Goal: Task Accomplishment & Management: Complete application form

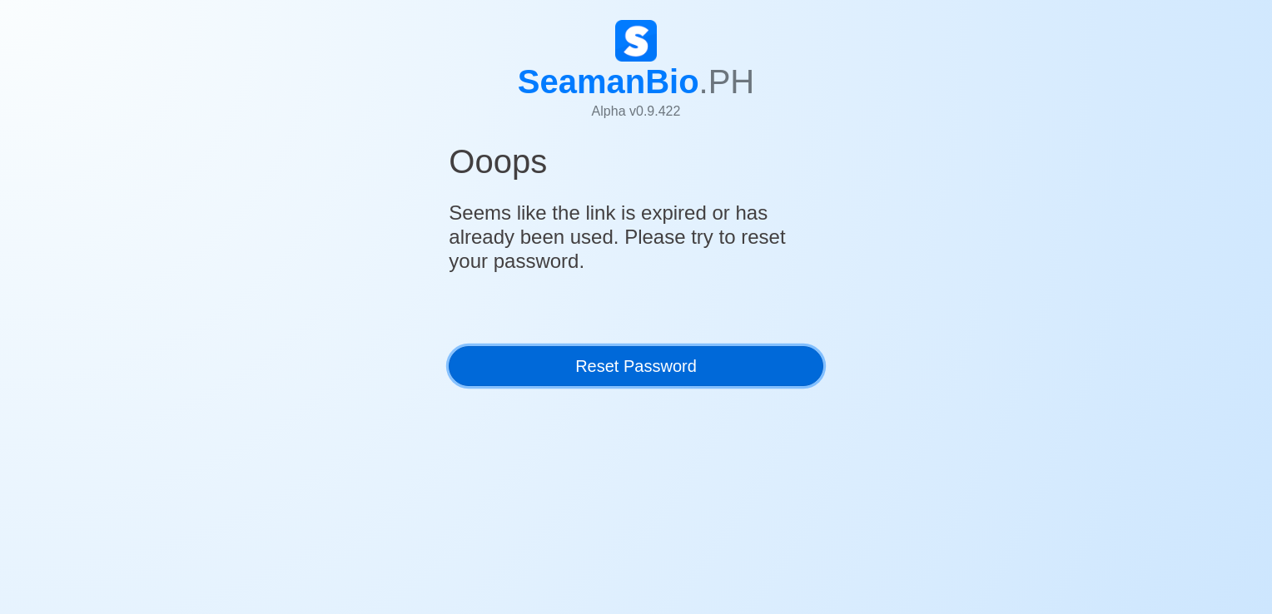
click at [583, 377] on link "Reset Password" at bounding box center [636, 366] width 374 height 40
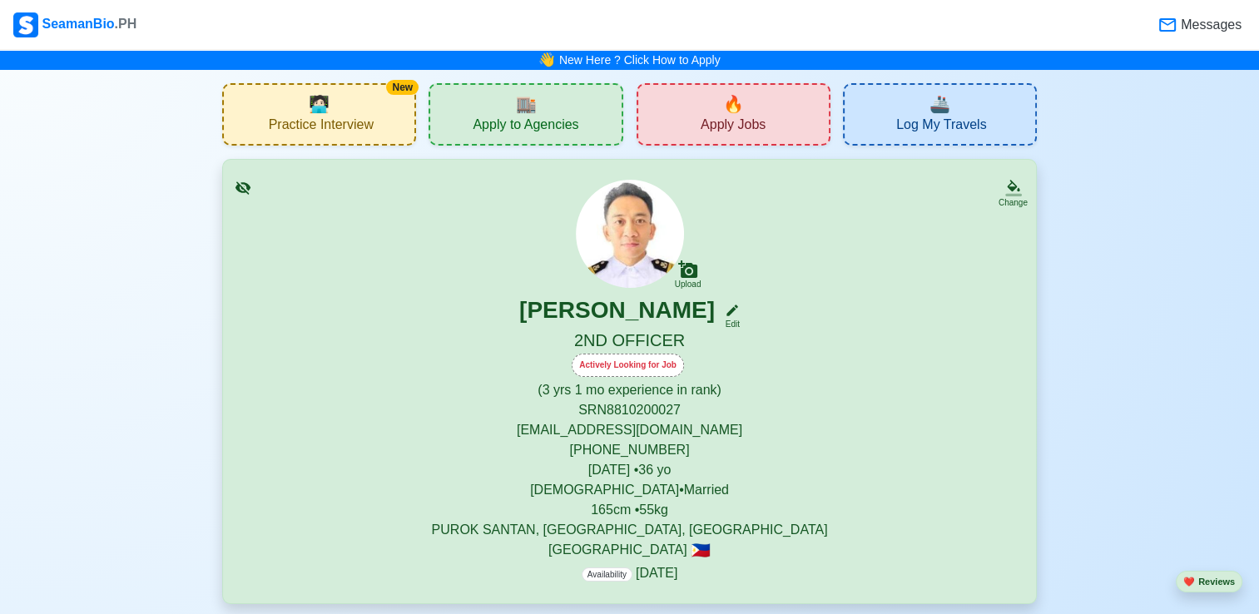
click at [672, 129] on div "🔥 Apply Jobs" at bounding box center [734, 114] width 194 height 62
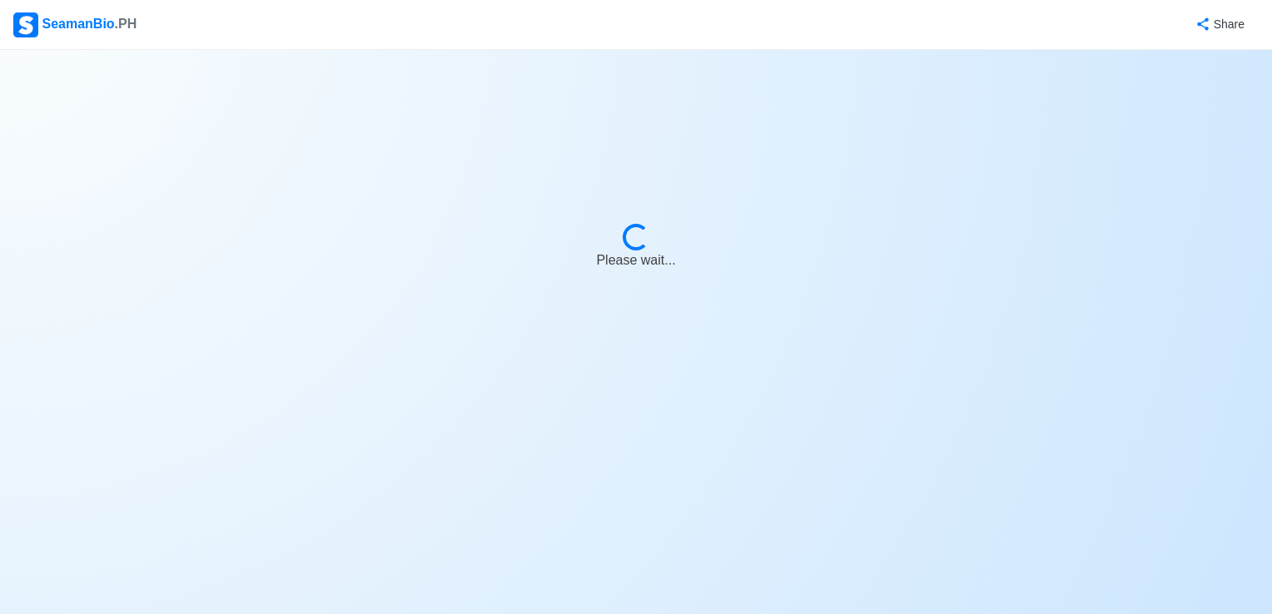
select select "2nd Officer"
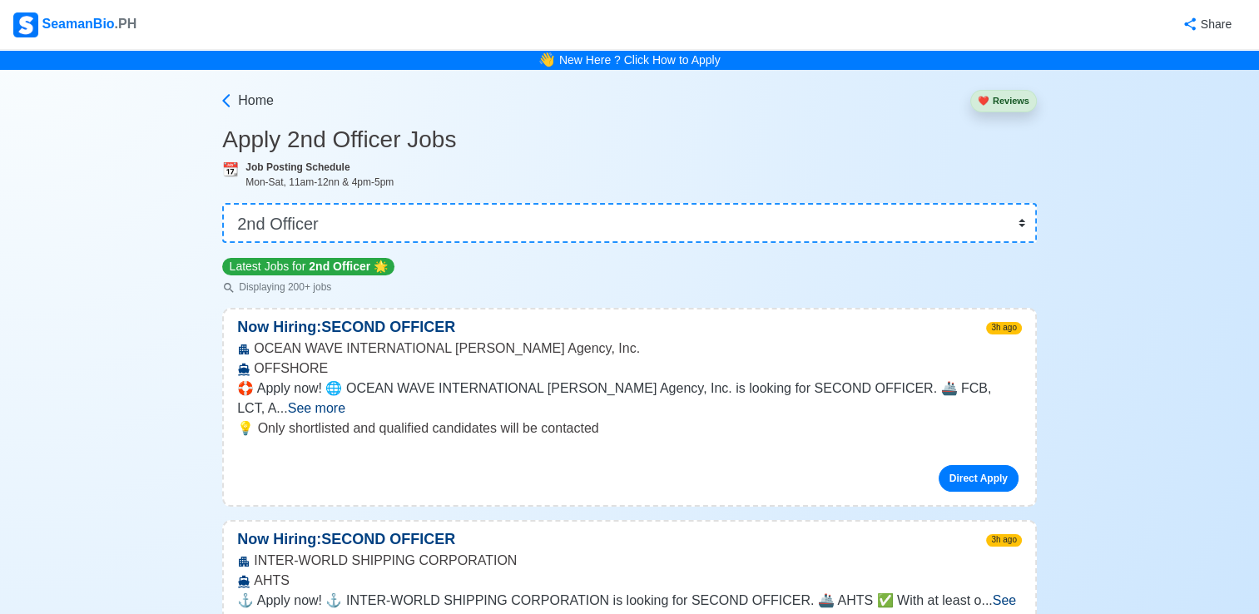
click at [345, 401] on span "See more" at bounding box center [316, 408] width 57 height 14
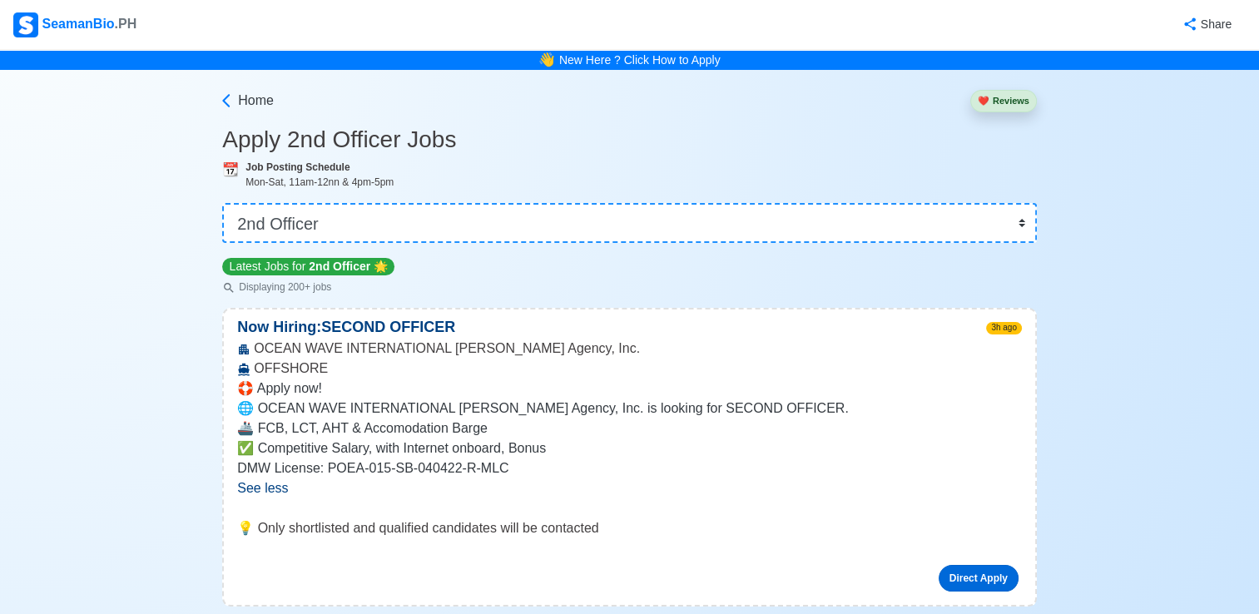
click at [963, 574] on link "Direct Apply" at bounding box center [979, 578] width 80 height 27
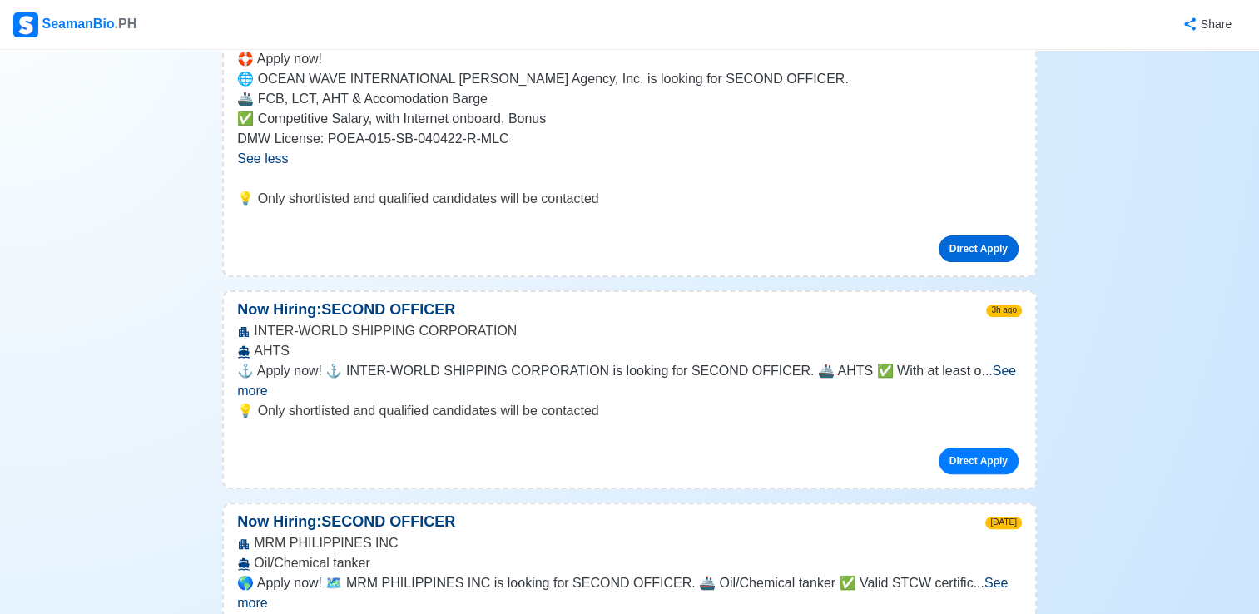
scroll to position [333, 0]
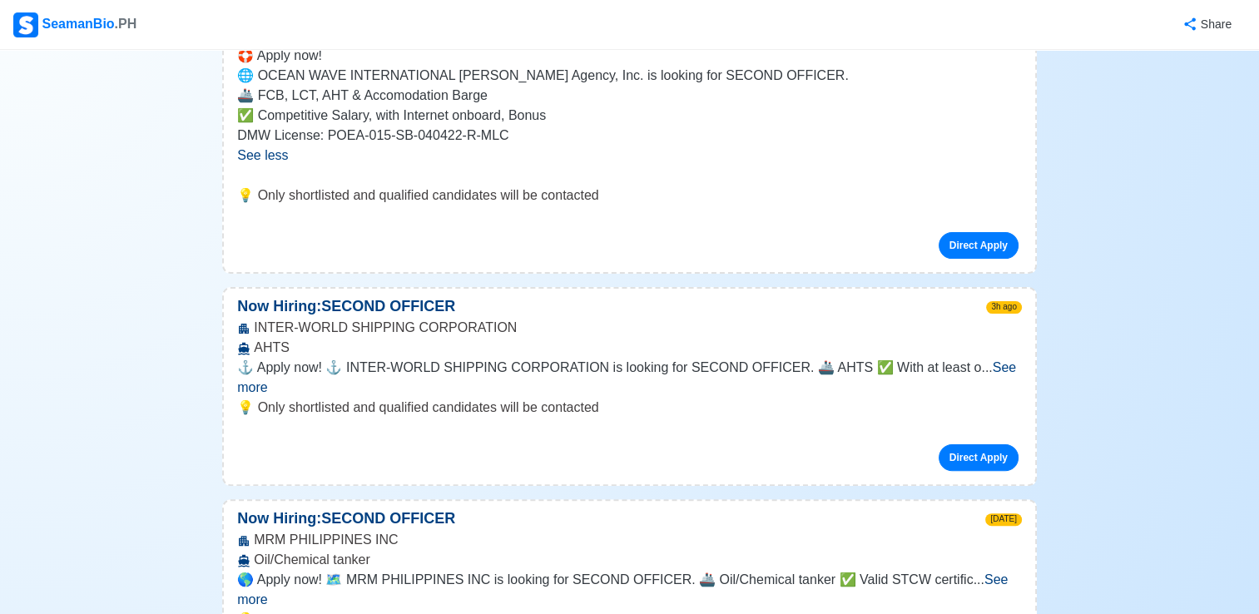
click at [982, 367] on span "See more" at bounding box center [626, 377] width 779 height 34
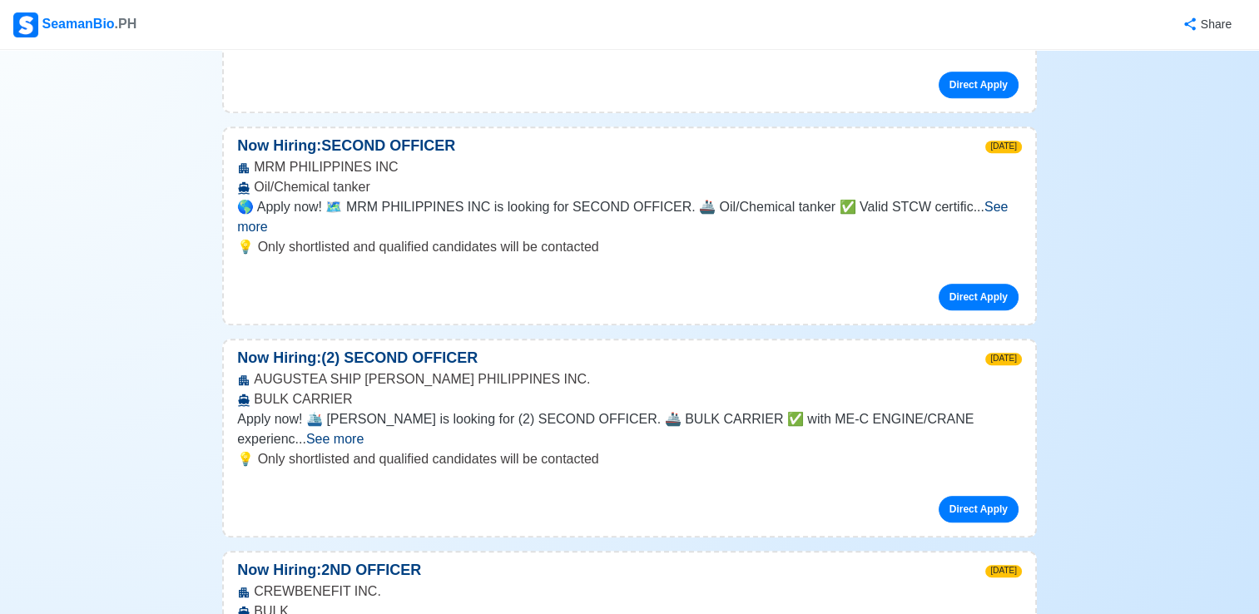
scroll to position [832, 0]
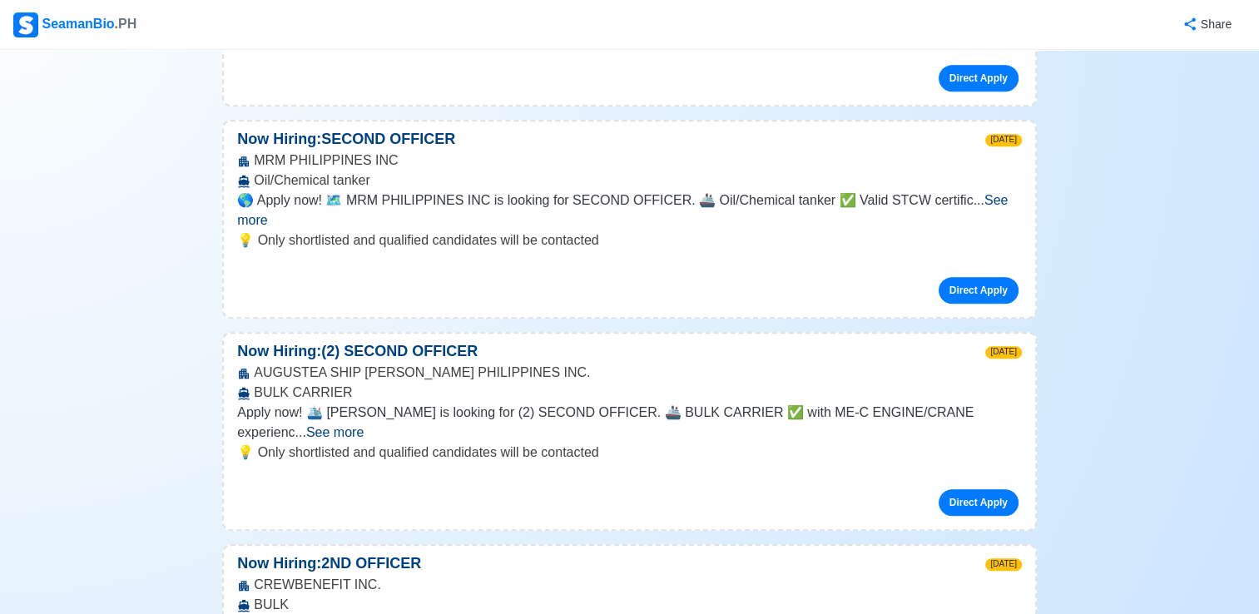
click at [364, 425] on span "See more" at bounding box center [334, 432] width 57 height 14
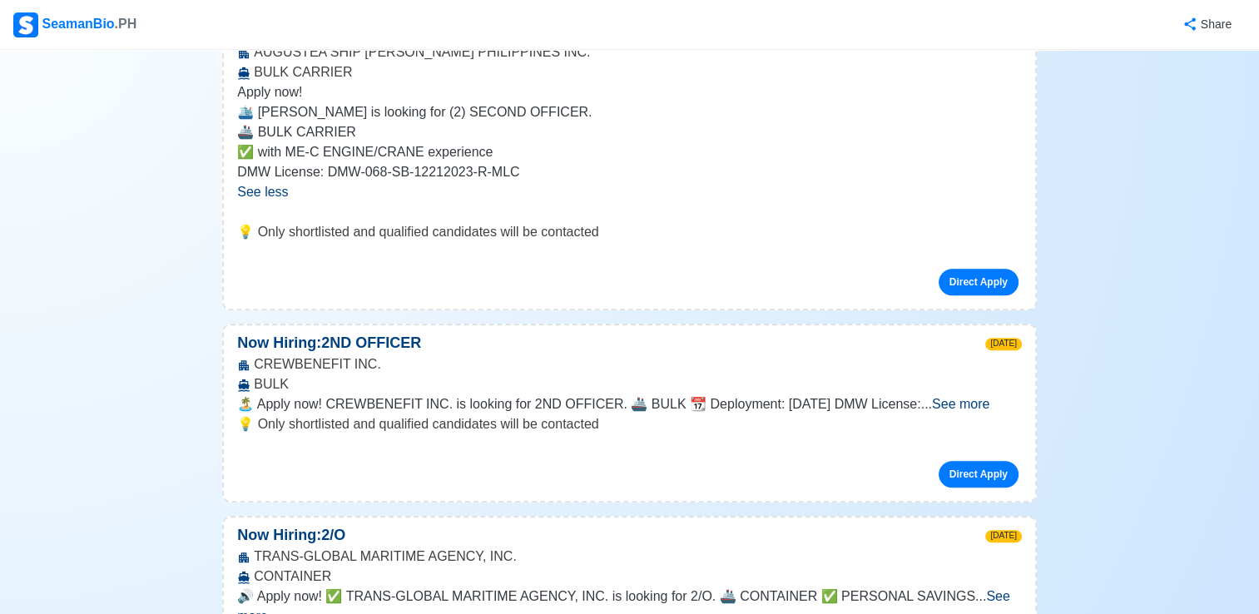
scroll to position [1165, 0]
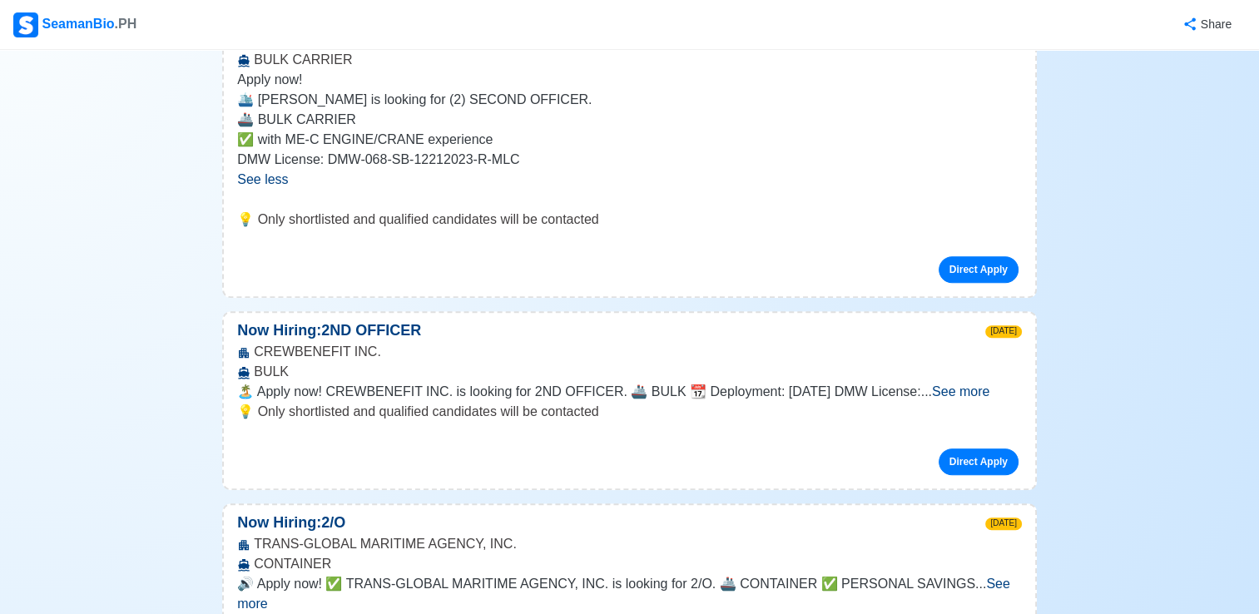
click at [977, 385] on span "See more" at bounding box center [960, 392] width 57 height 14
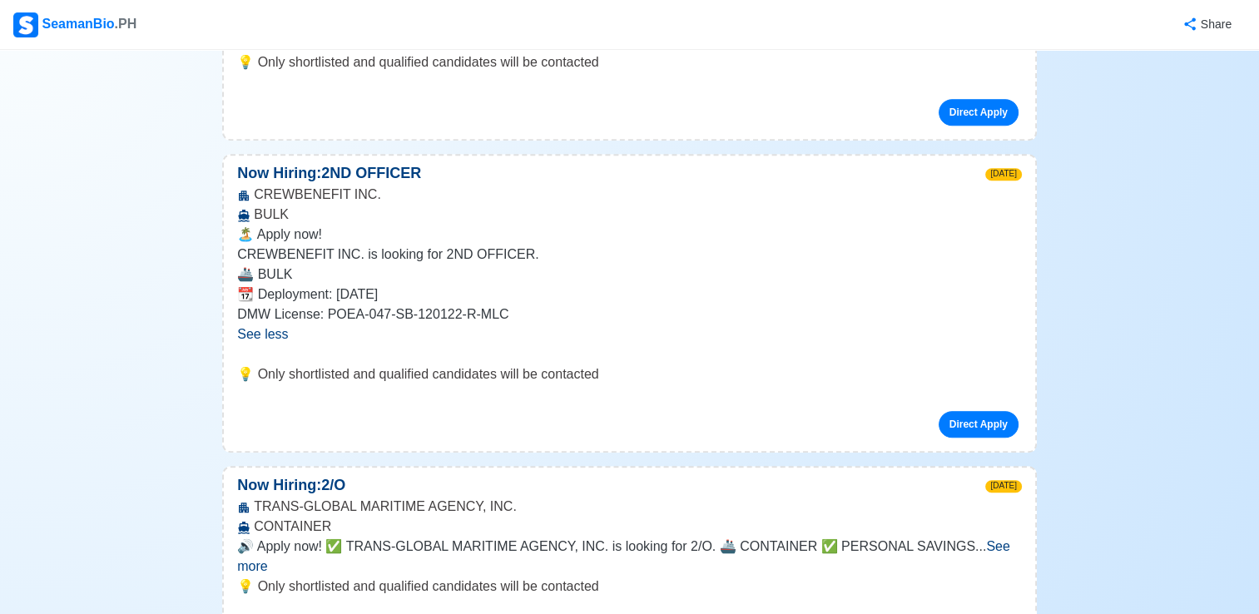
scroll to position [1332, 0]
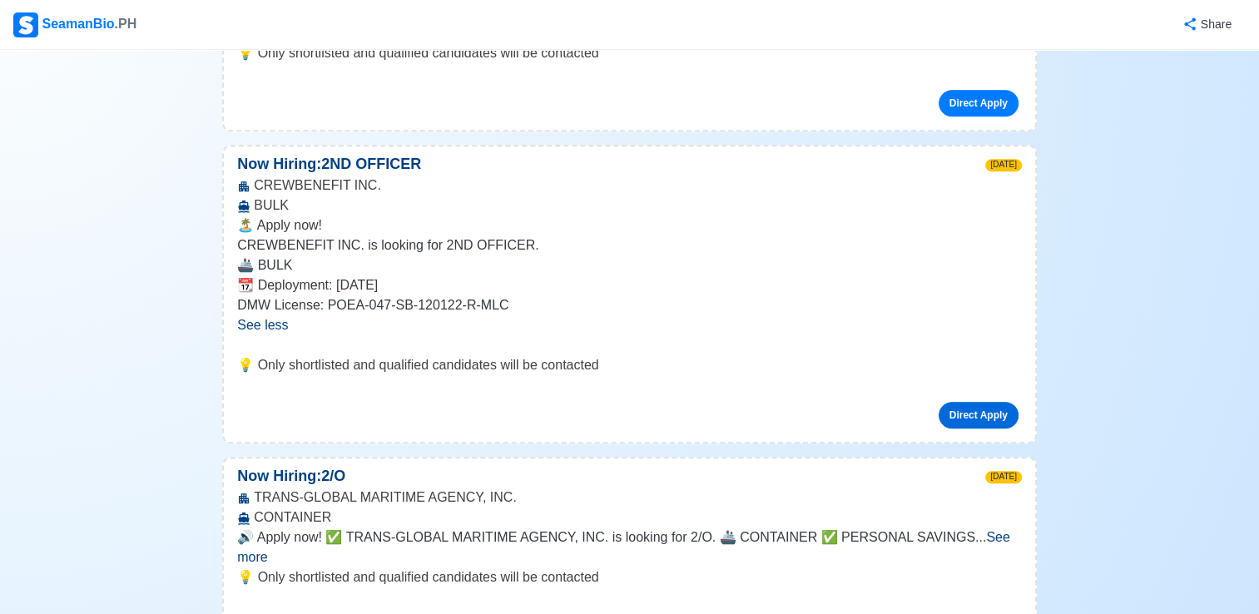
click at [971, 402] on link "Direct Apply" at bounding box center [979, 415] width 80 height 27
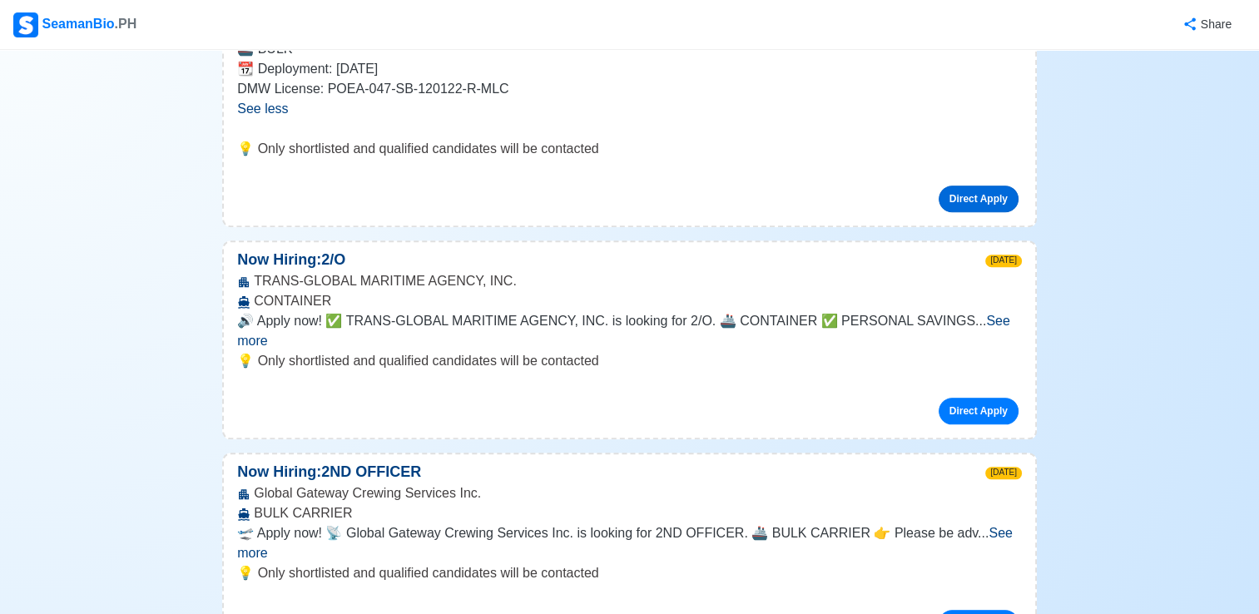
scroll to position [1581, 0]
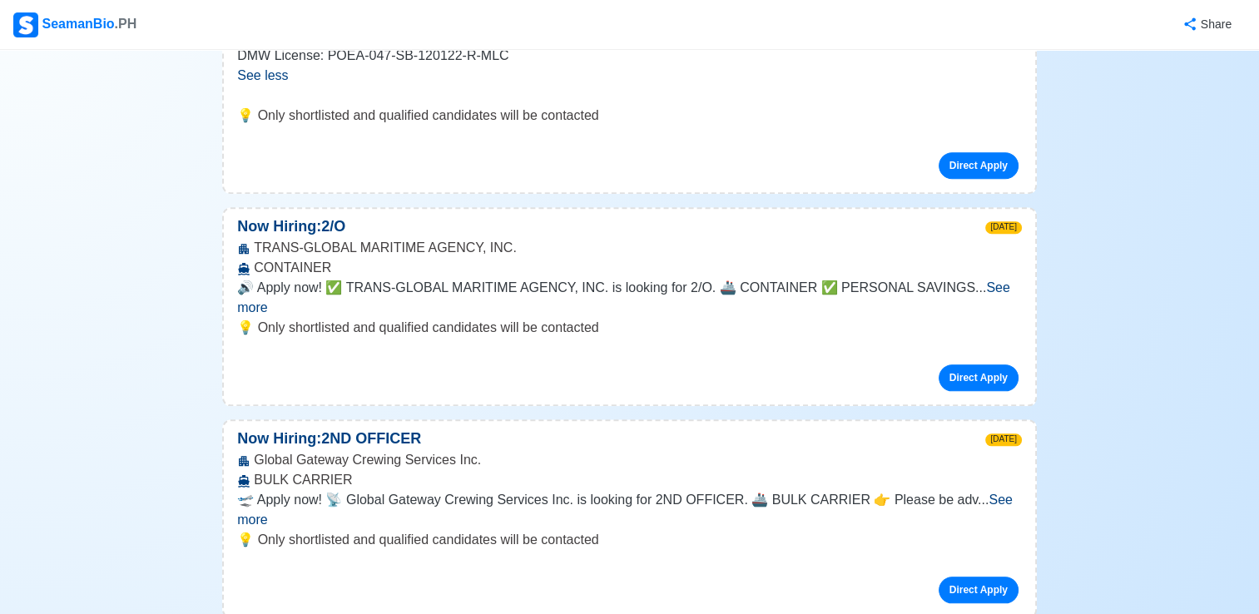
click at [1009, 493] on span "See more" at bounding box center [625, 510] width 776 height 34
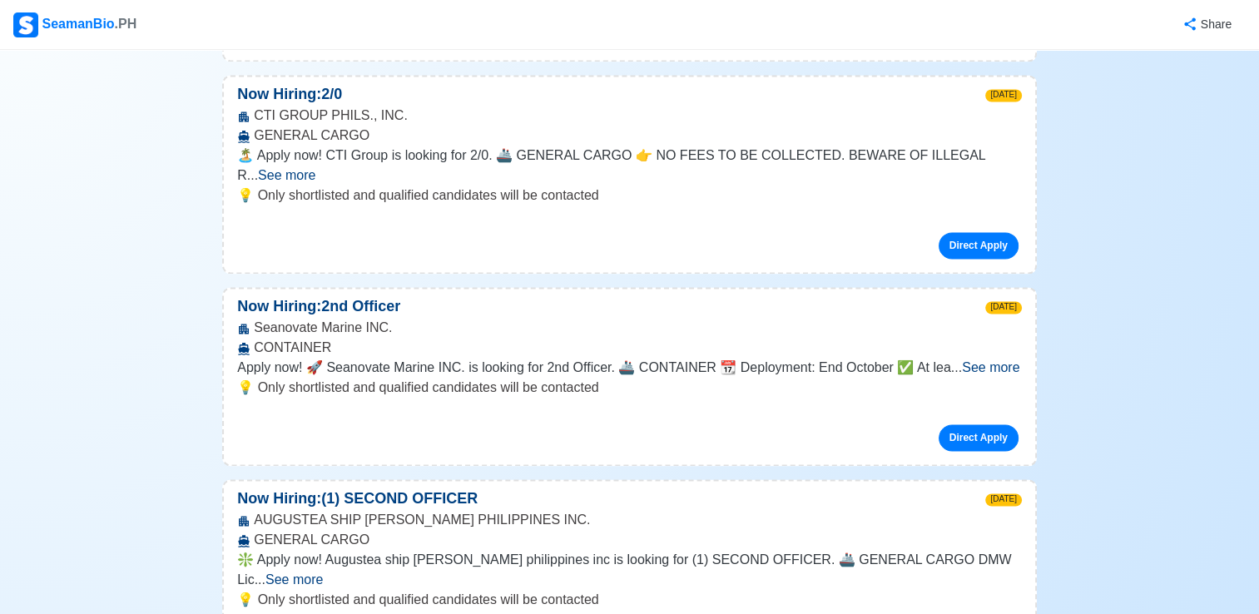
scroll to position [2497, 0]
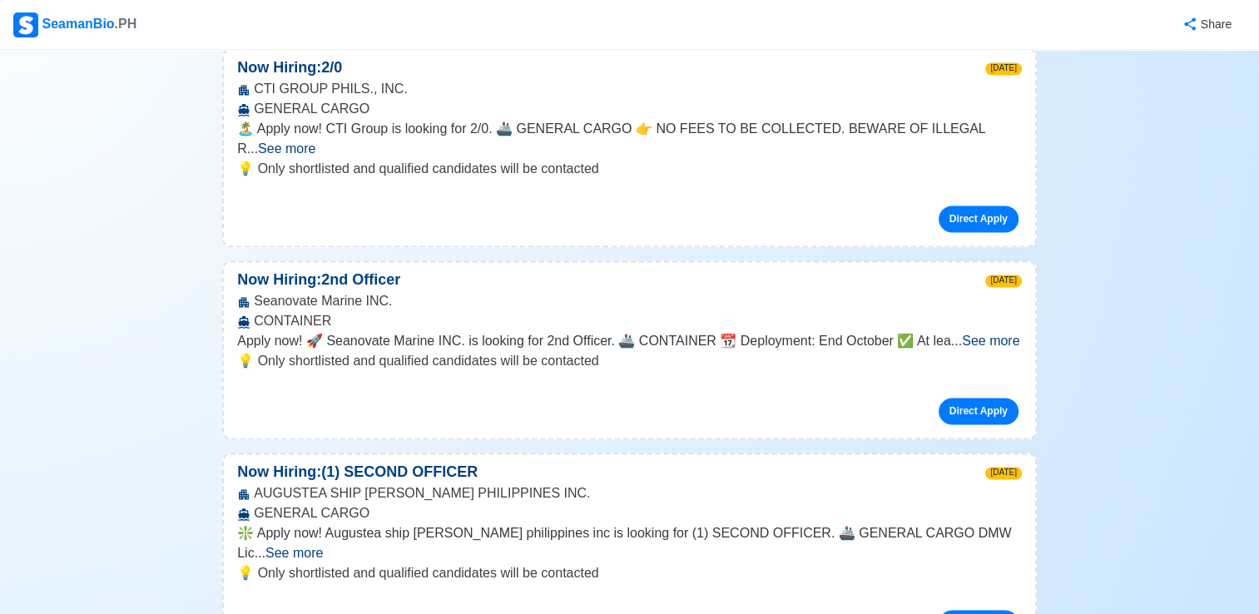
click at [323, 546] on span "See more" at bounding box center [294, 553] width 57 height 14
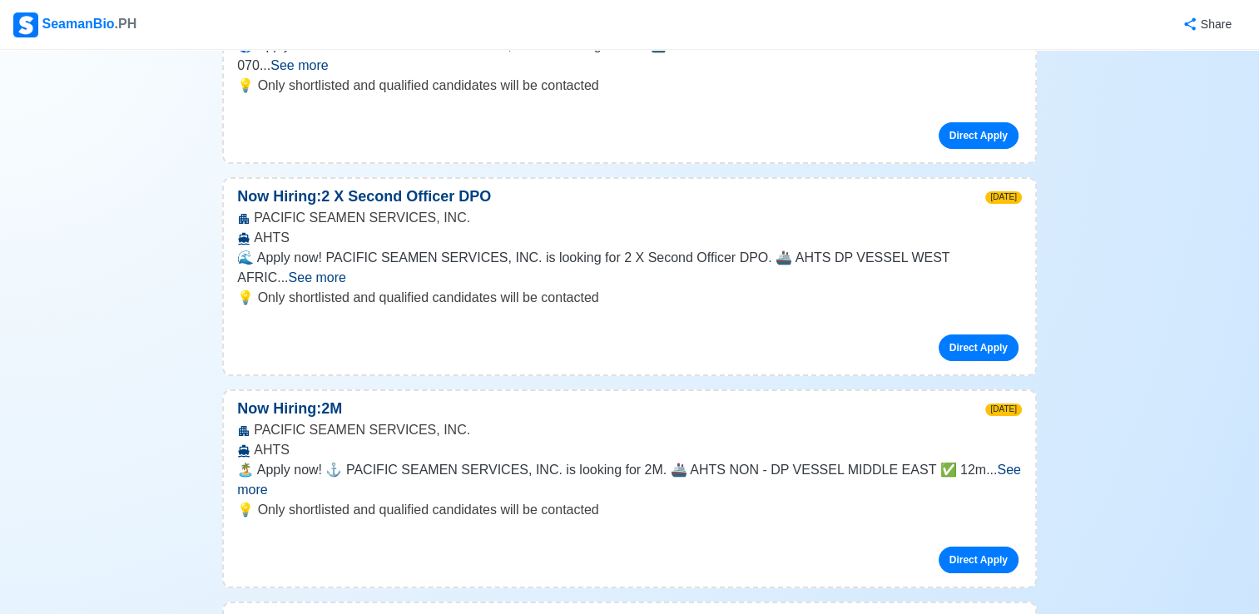
scroll to position [3496, 0]
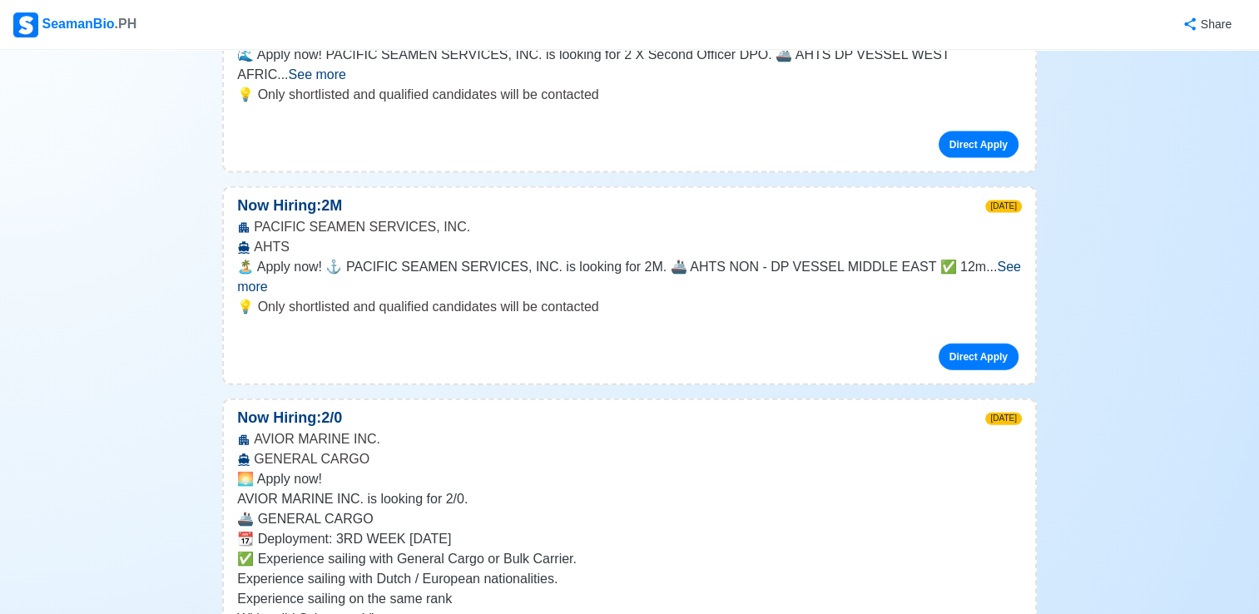
scroll to position [3745, 0]
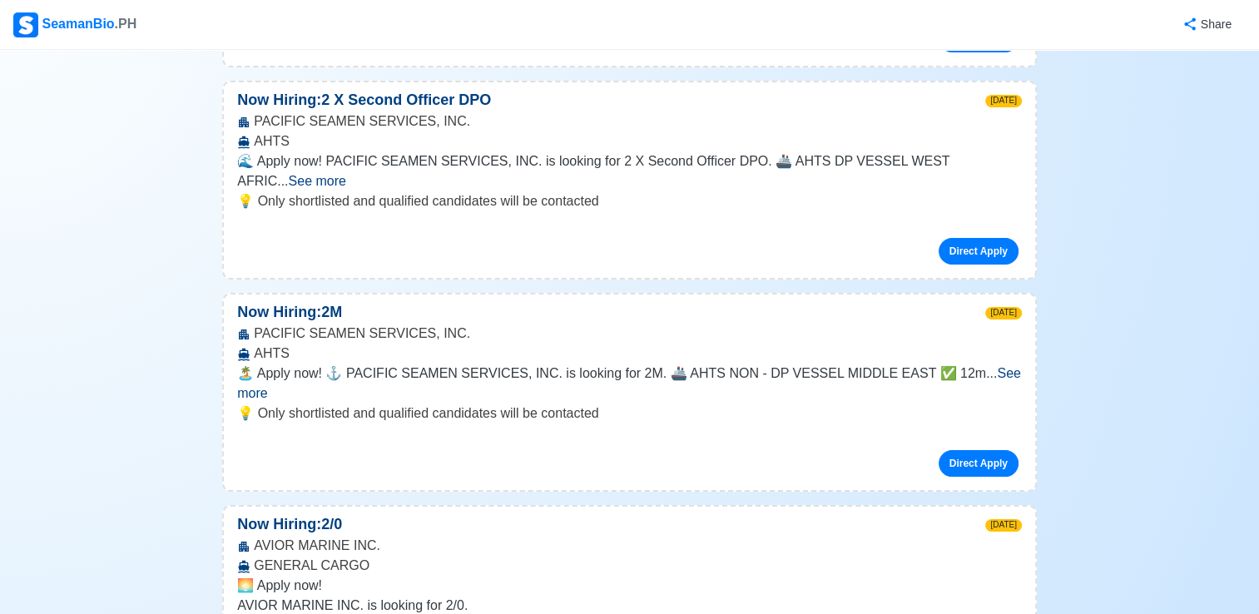
scroll to position [3579, 0]
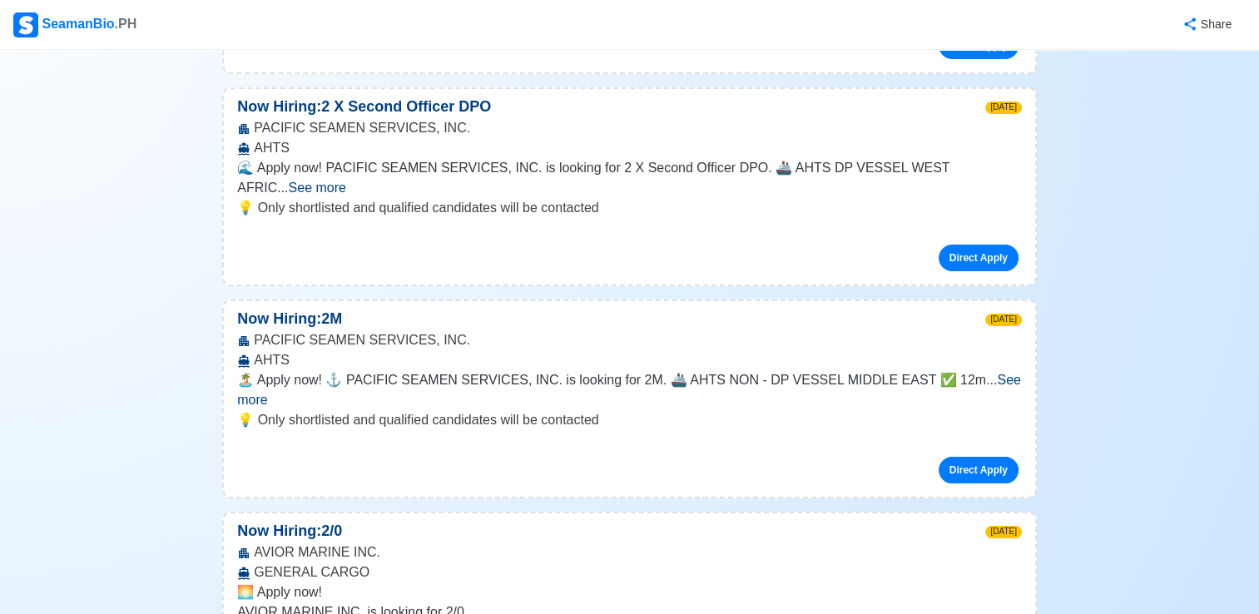
click at [985, 373] on span "See more" at bounding box center [629, 390] width 784 height 34
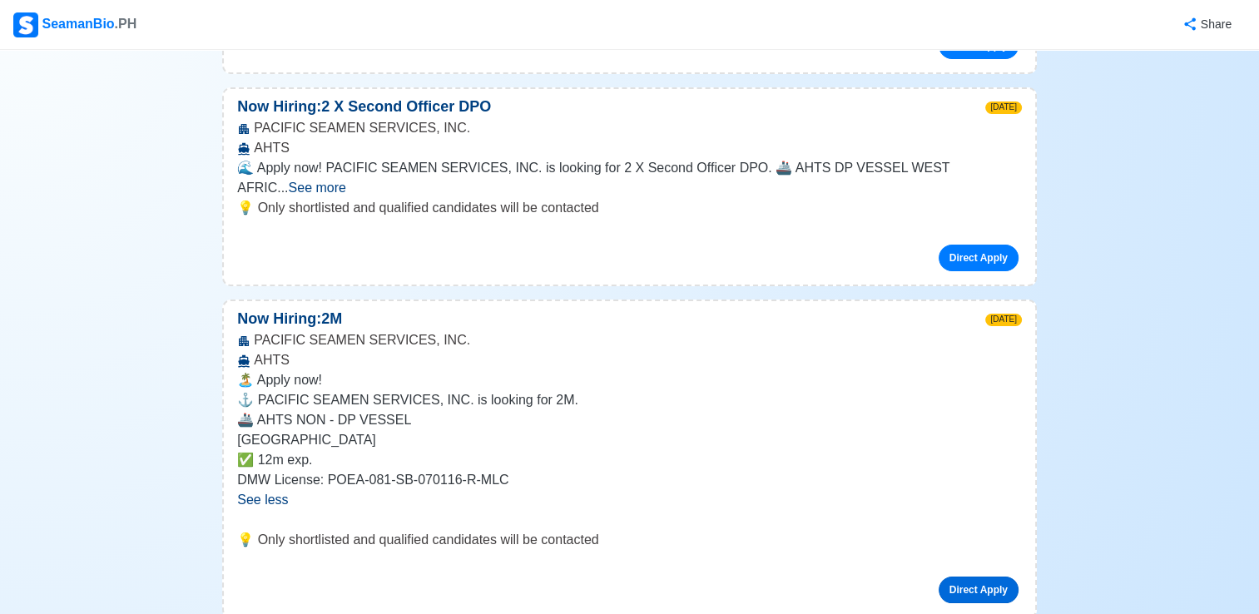
click at [974, 577] on link "Direct Apply" at bounding box center [979, 590] width 80 height 27
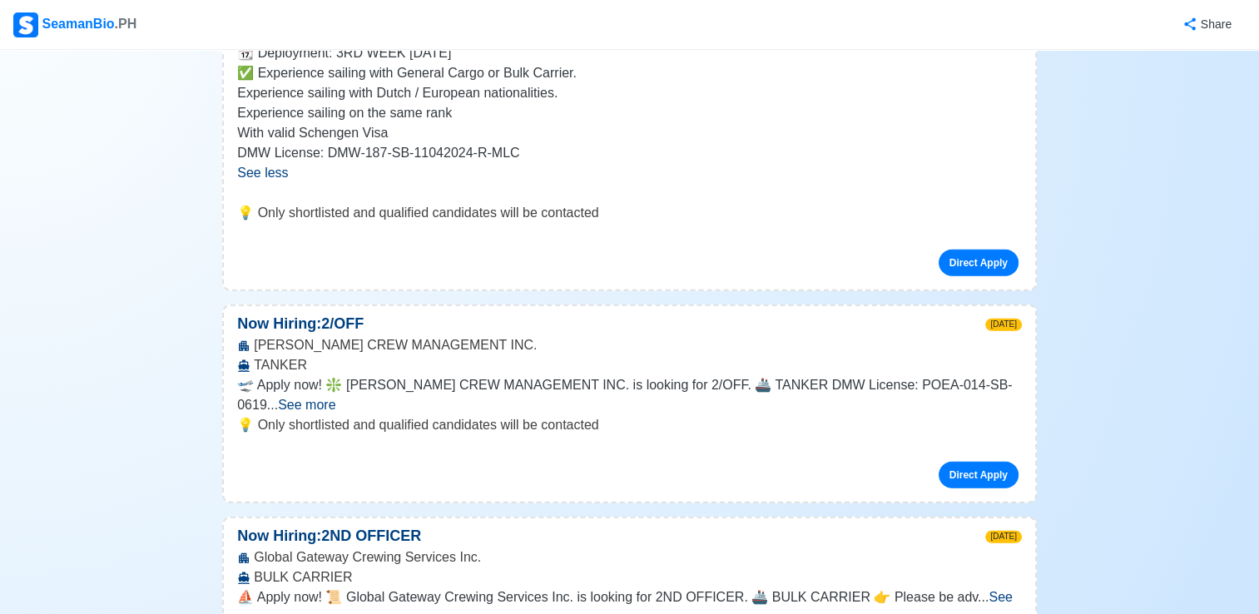
scroll to position [4328, 0]
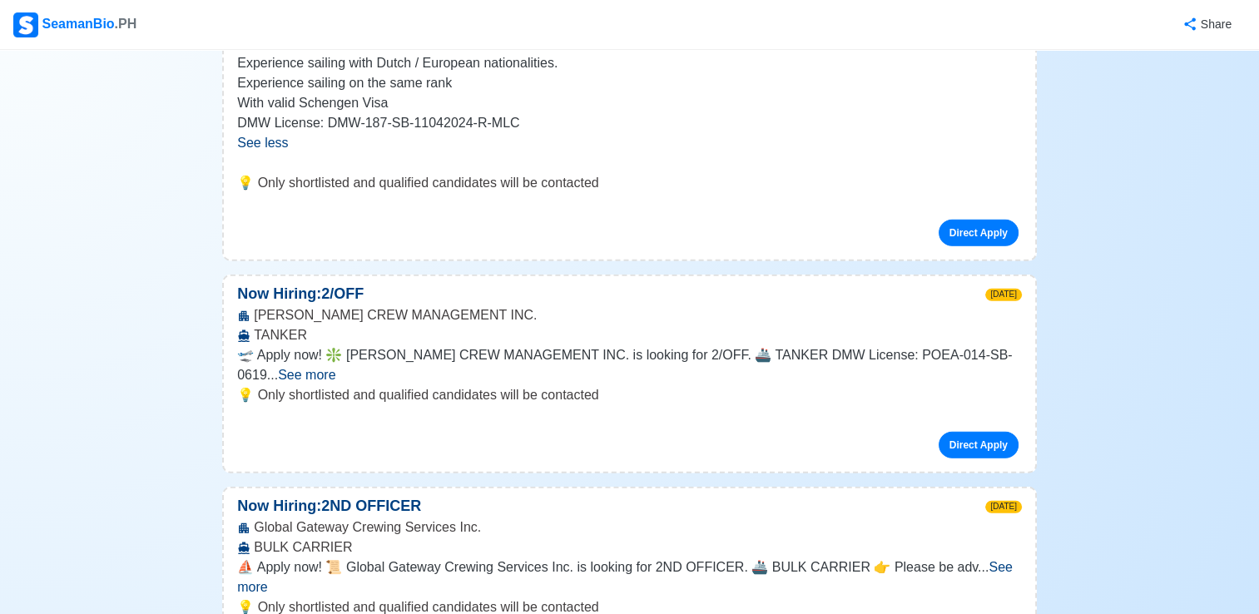
click at [995, 560] on span "See more" at bounding box center [625, 577] width 776 height 34
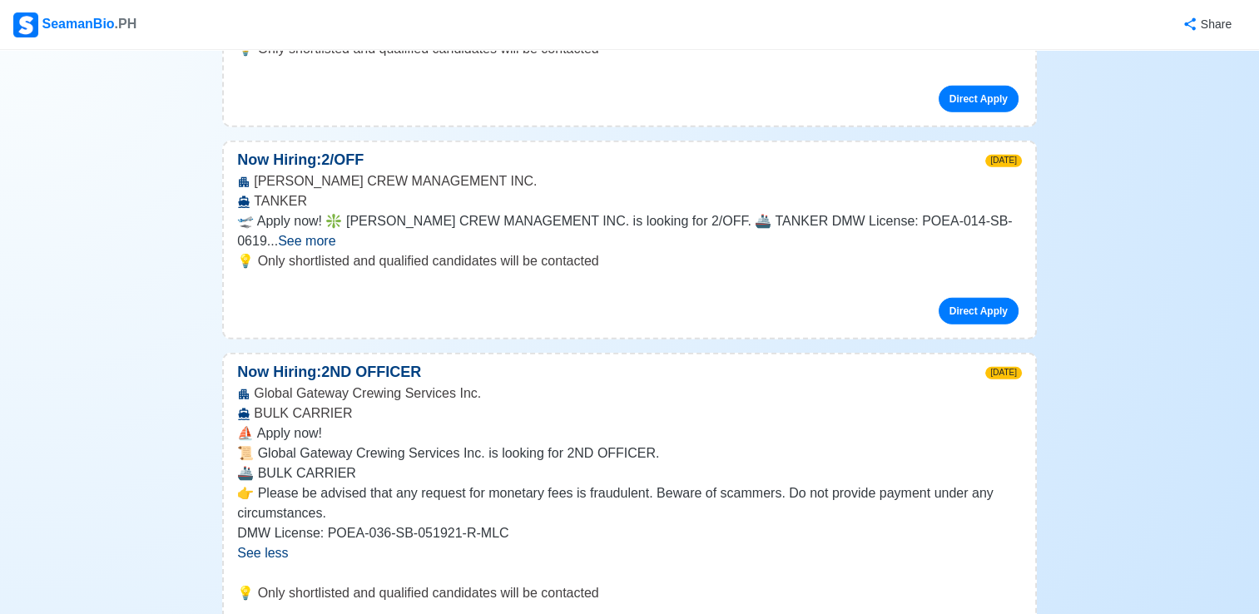
scroll to position [4494, 0]
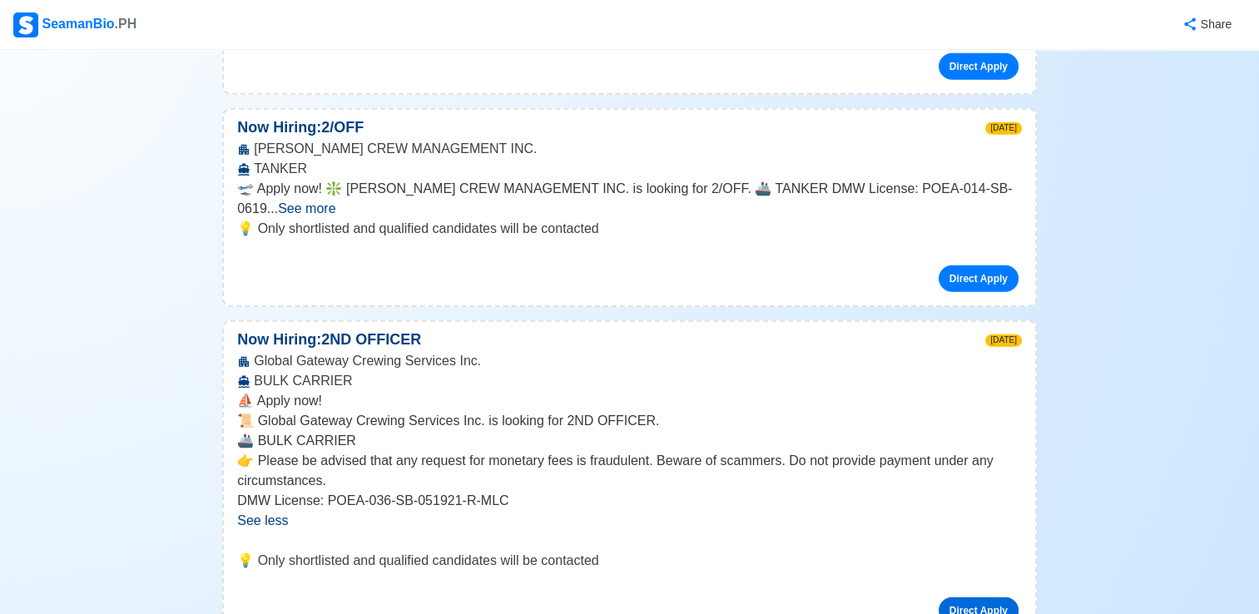
click at [967, 598] on link "Direct Apply" at bounding box center [979, 611] width 80 height 27
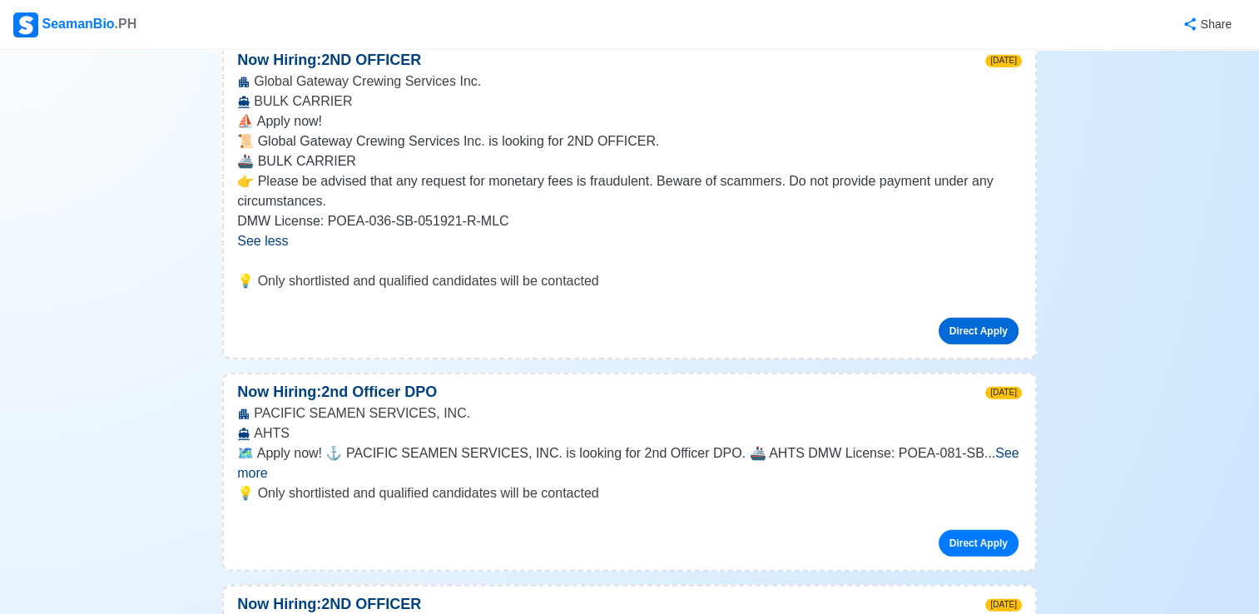
scroll to position [4994, 0]
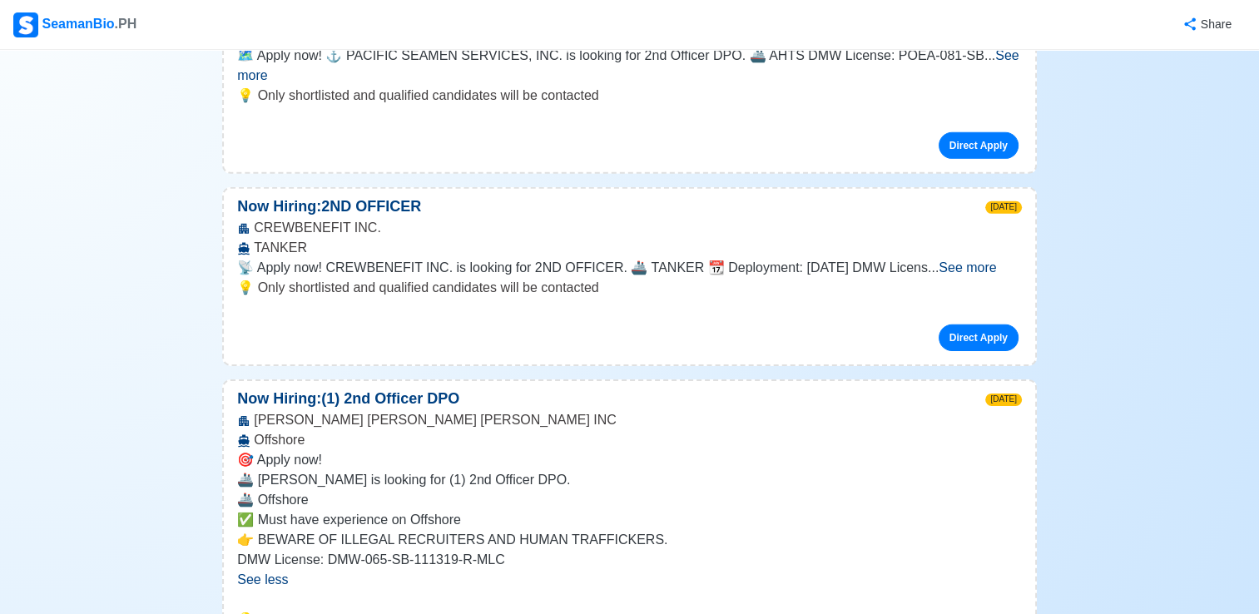
scroll to position [5327, 0]
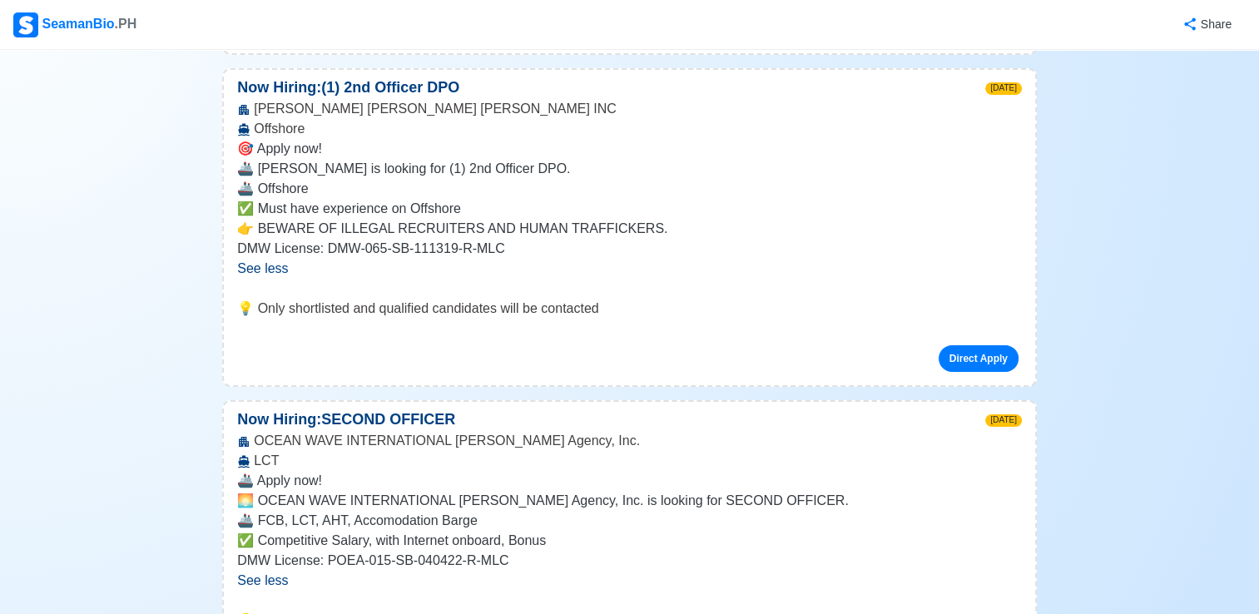
scroll to position [5493, 0]
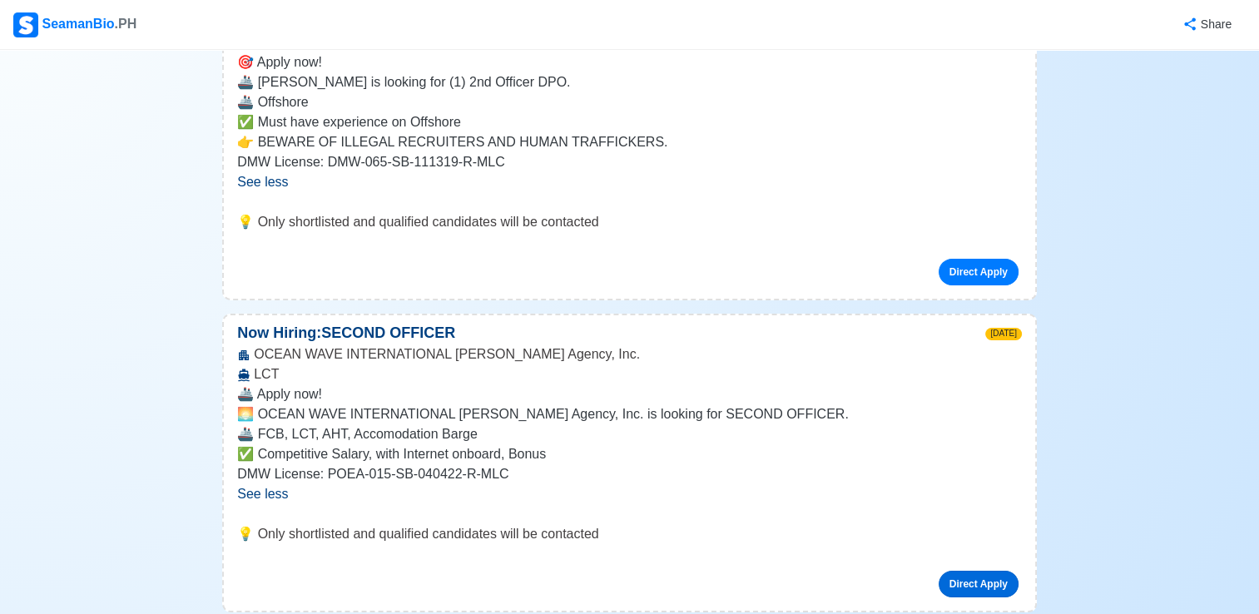
scroll to position [5576, 0]
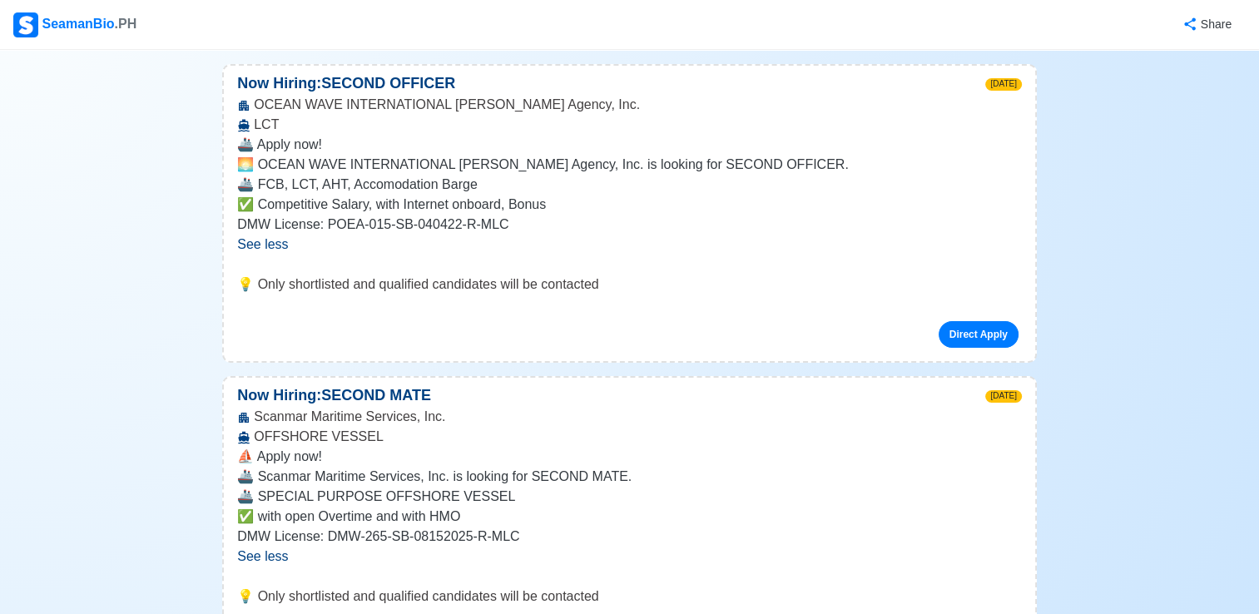
scroll to position [5826, 0]
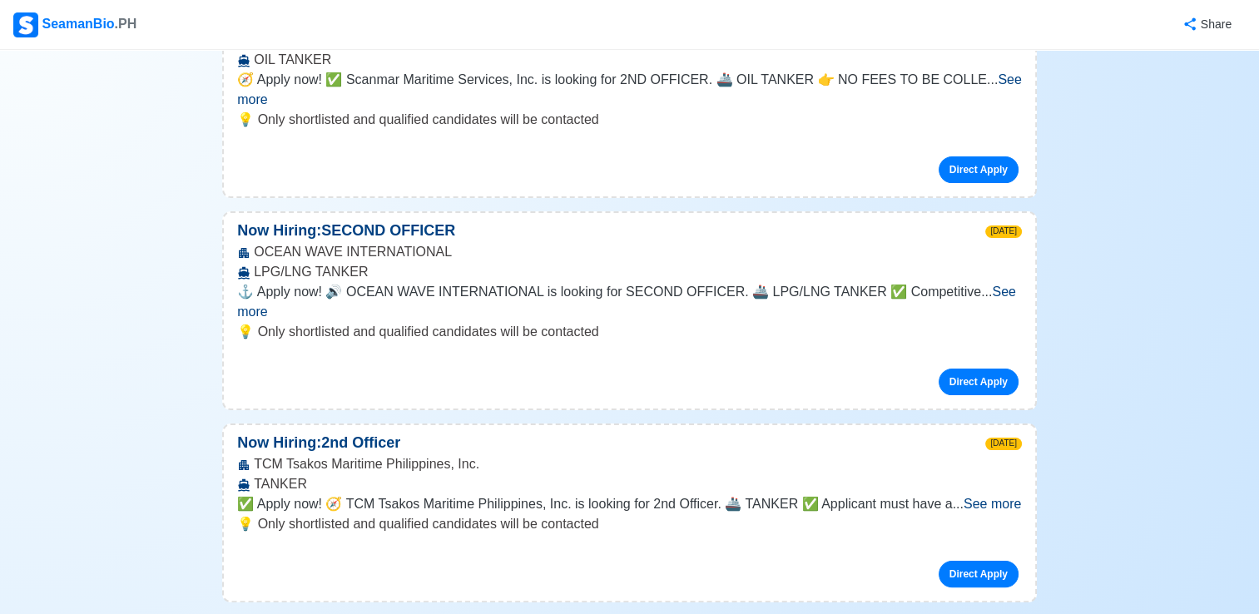
scroll to position [6575, 0]
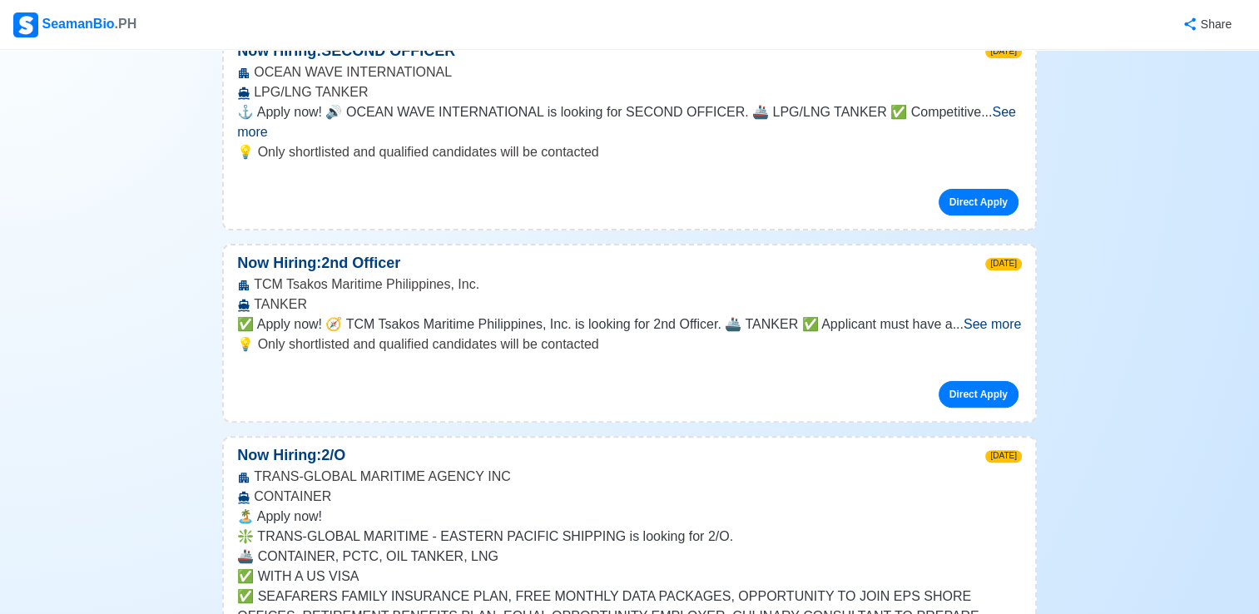
scroll to position [6742, 0]
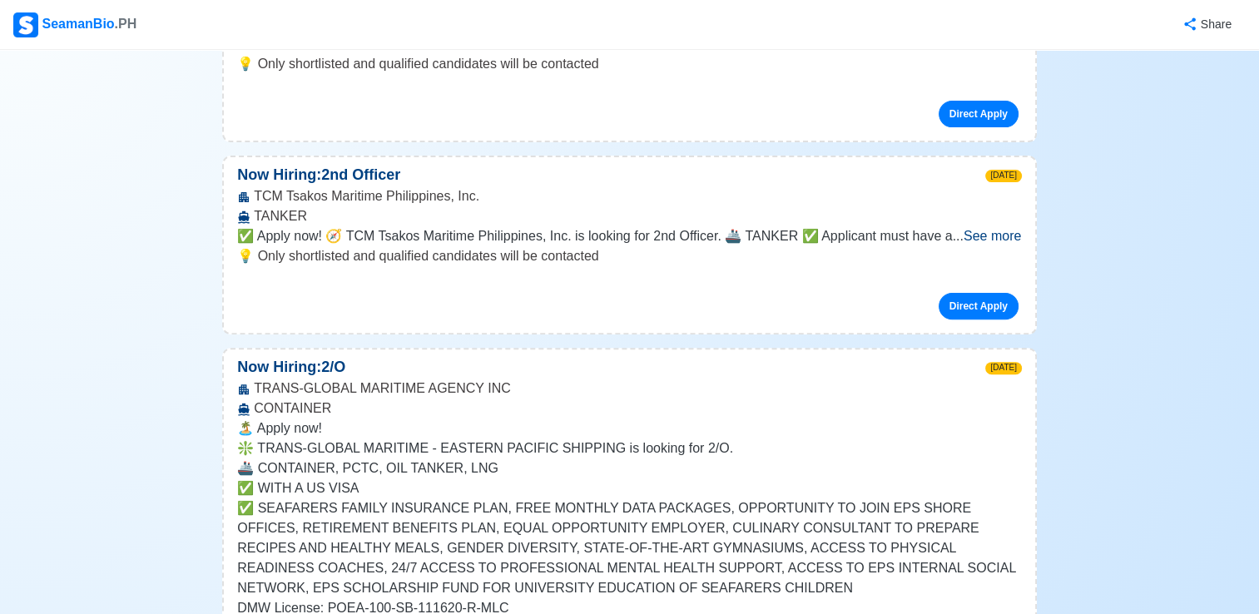
scroll to position [6908, 0]
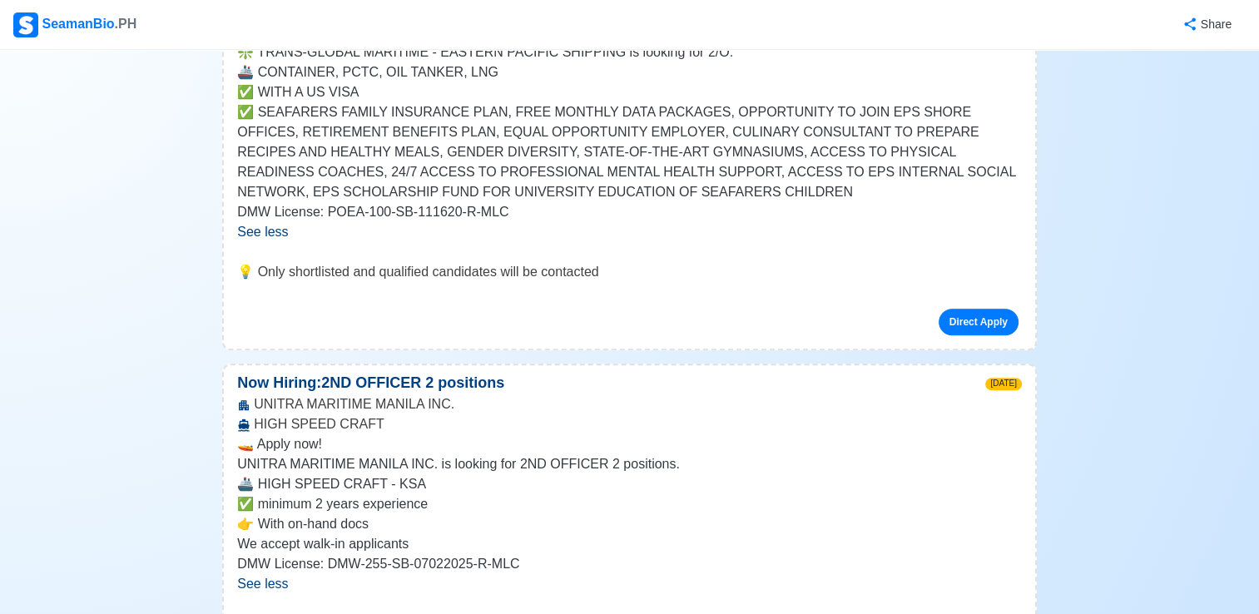
scroll to position [7241, 0]
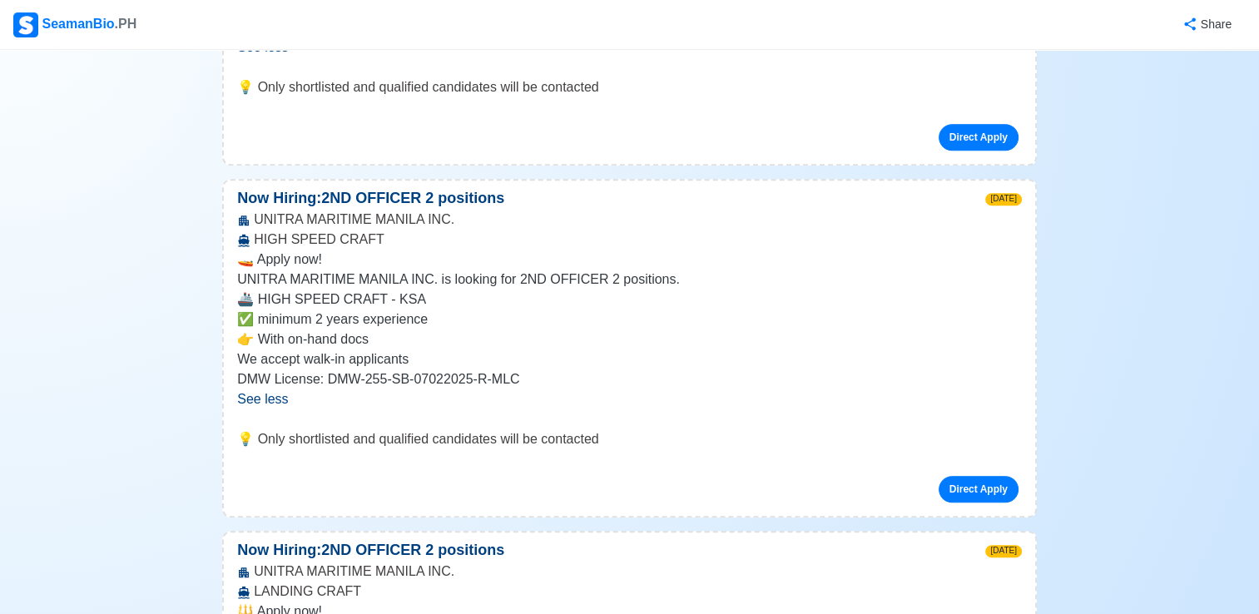
scroll to position [7158, 0]
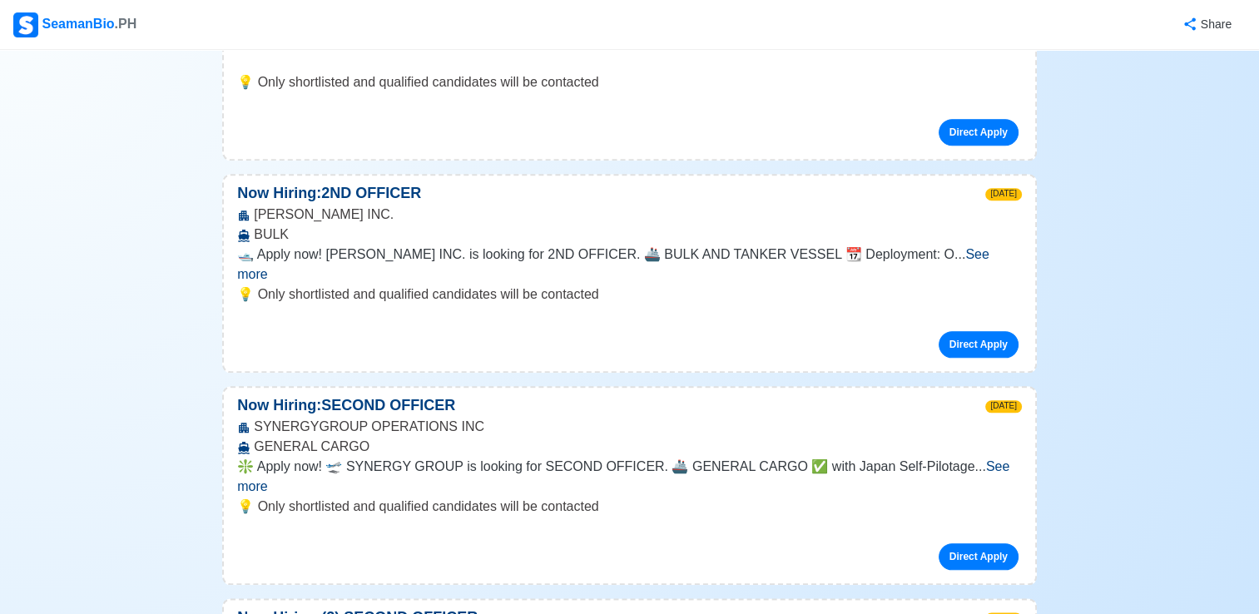
scroll to position [8073, 0]
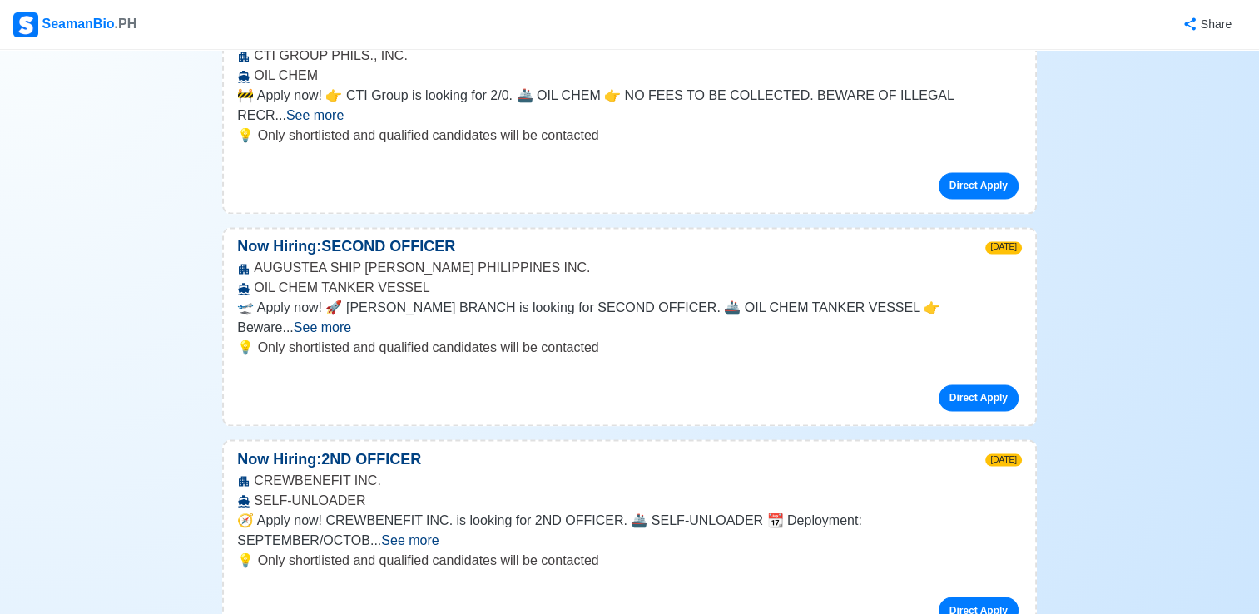
scroll to position [8989, 0]
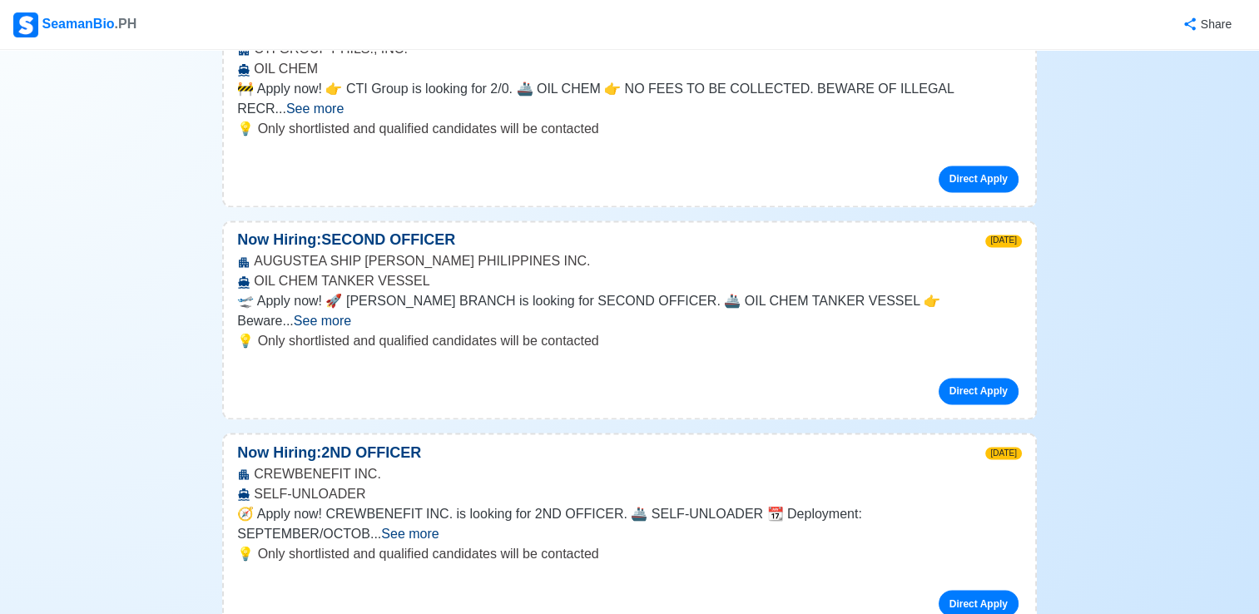
click at [439, 526] on span "See more" at bounding box center [409, 533] width 57 height 14
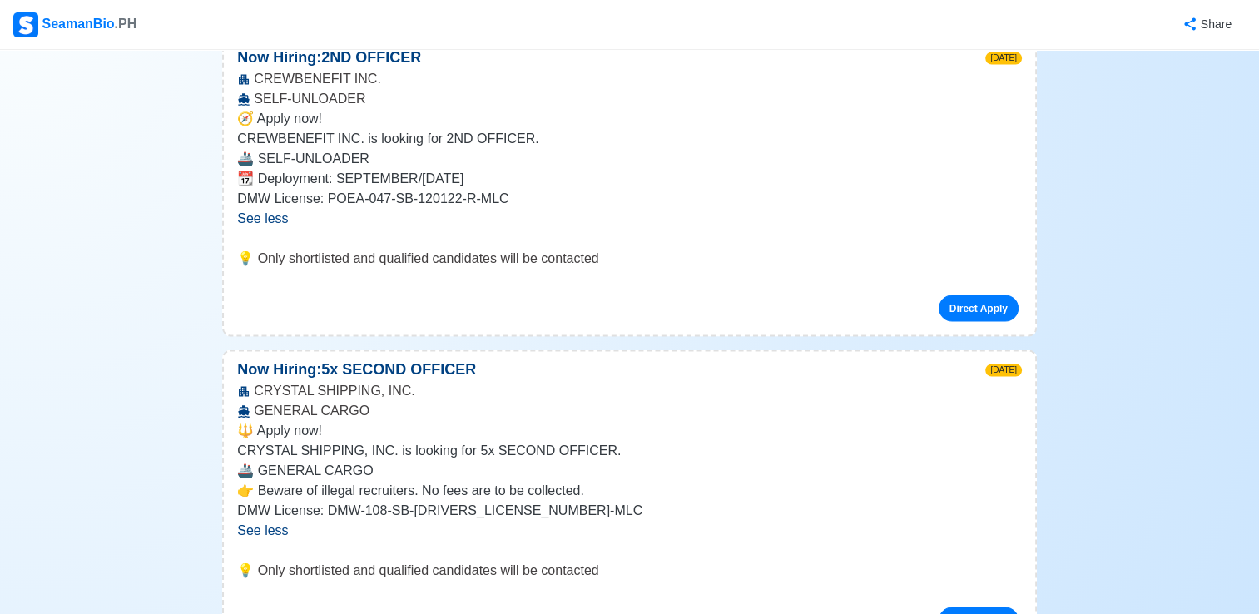
scroll to position [9571, 0]
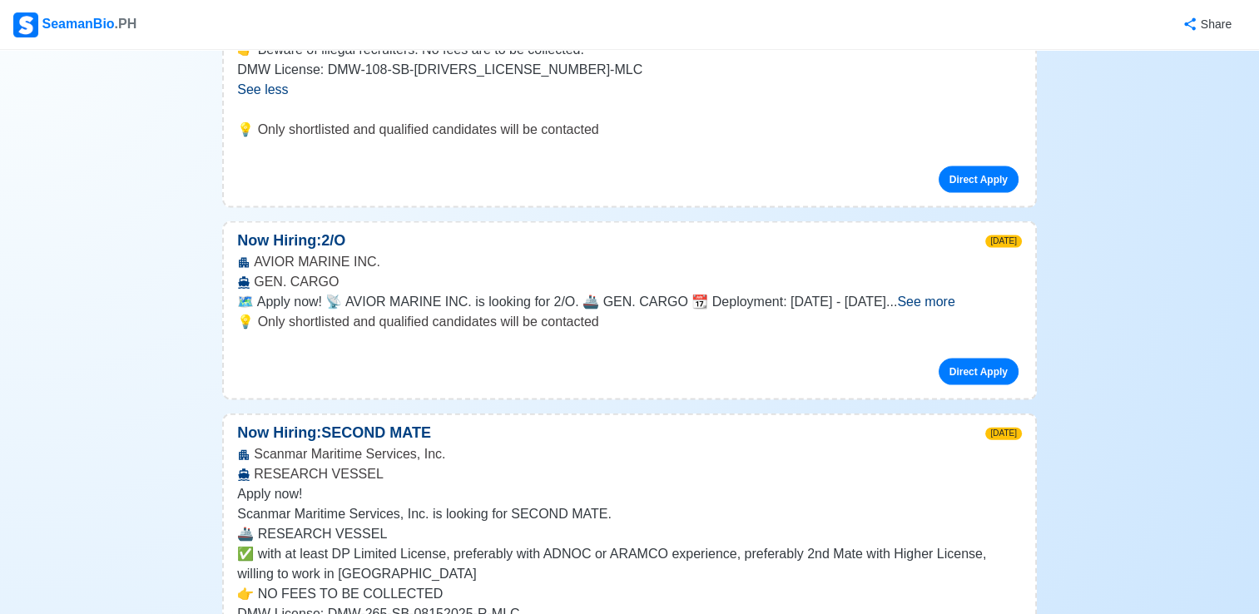
scroll to position [9904, 0]
